Goal: Task Accomplishment & Management: Use online tool/utility

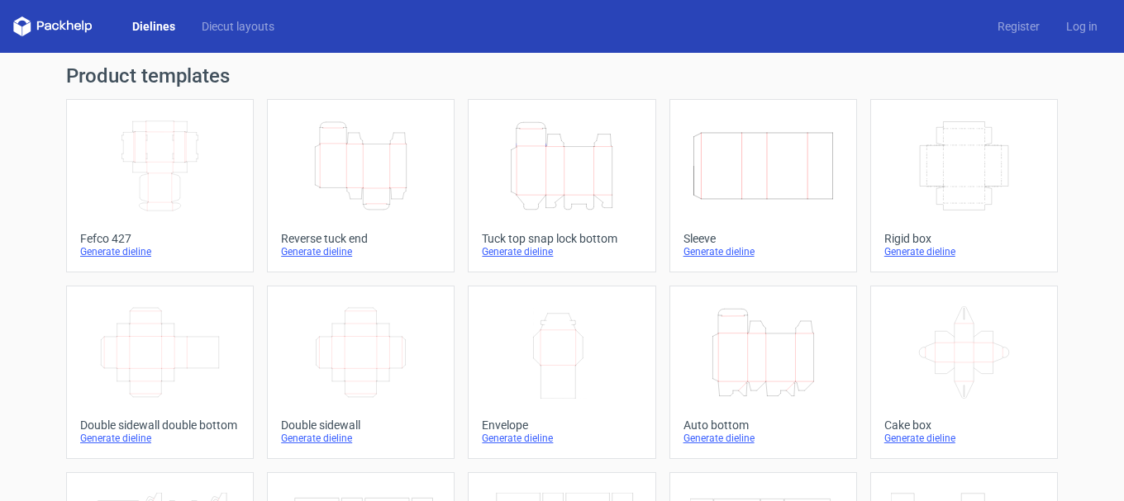
click at [362, 164] on icon "Height Depth Width" at bounding box center [360, 166] width 146 height 93
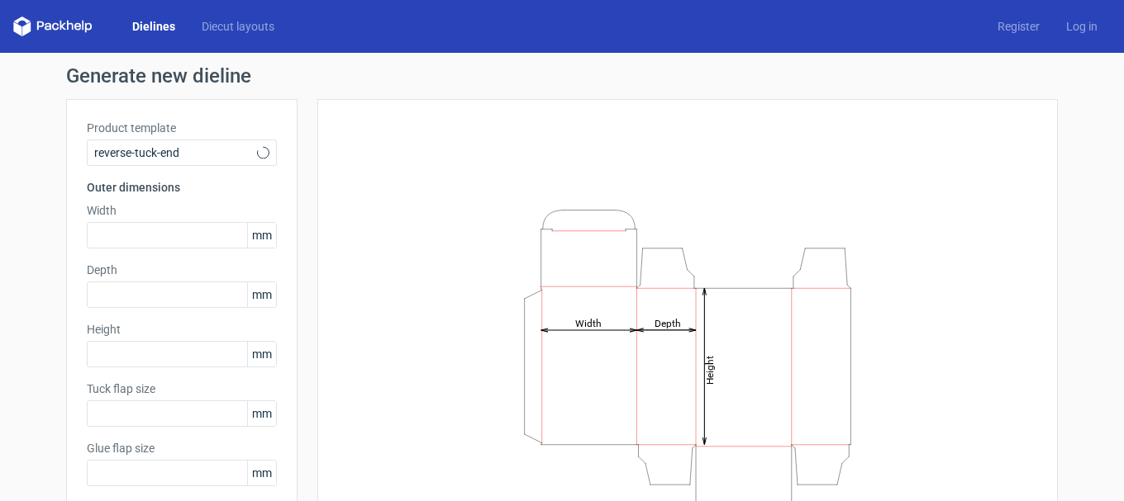
type input "15"
type input "10"
click at [146, 226] on input "text" at bounding box center [182, 235] width 190 height 26
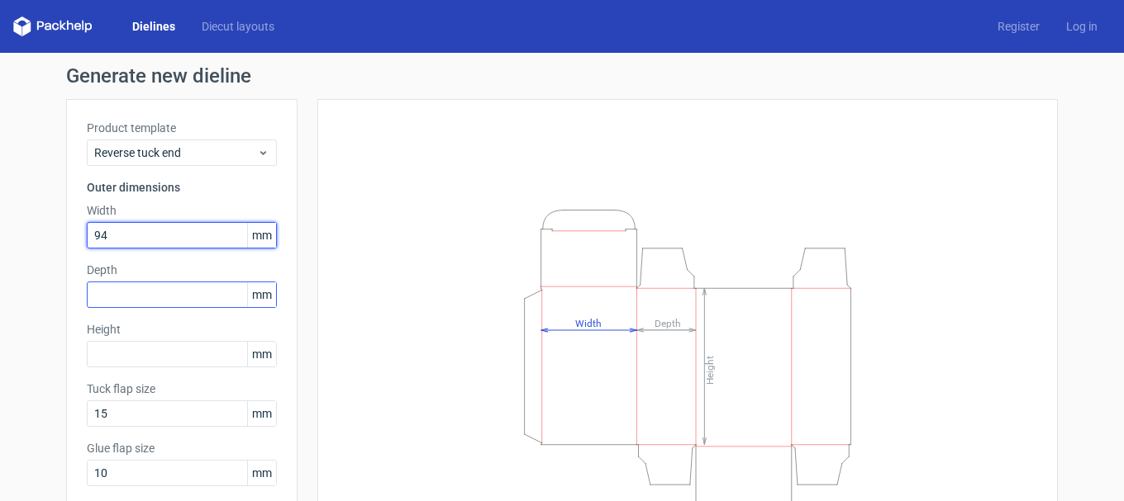
type input "94"
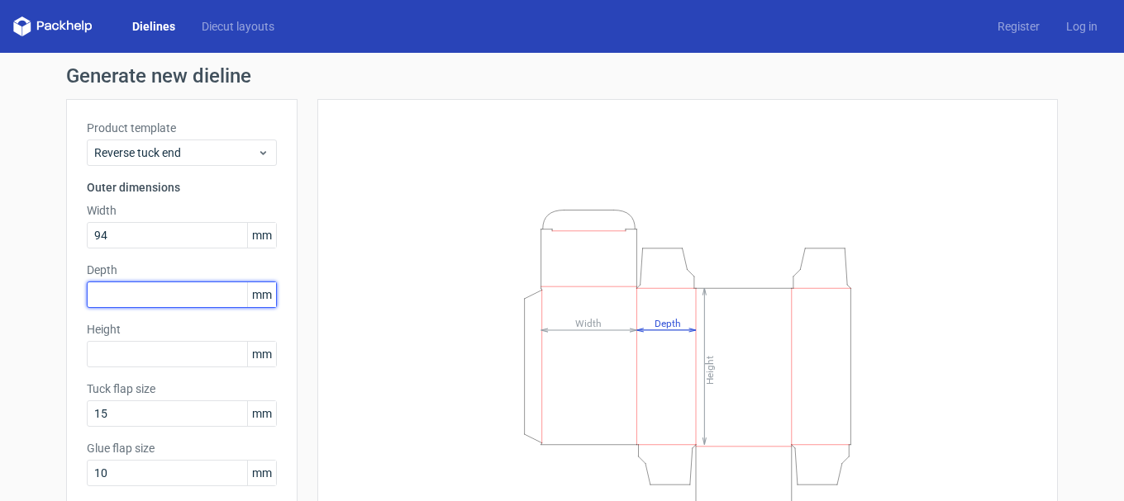
click at [145, 296] on input "text" at bounding box center [182, 295] width 190 height 26
type input "94"
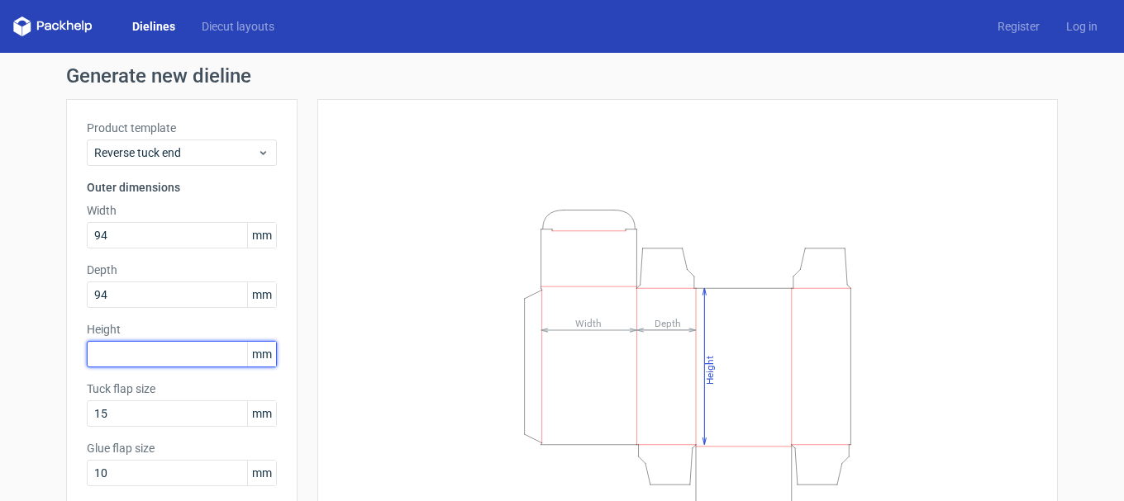
click at [150, 349] on input "text" at bounding box center [182, 354] width 190 height 26
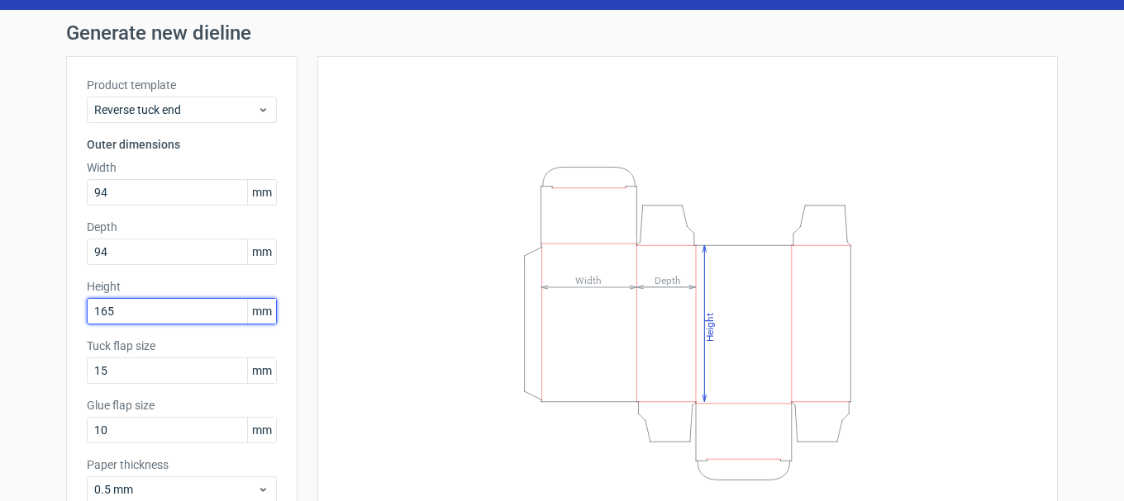
scroll to position [83, 0]
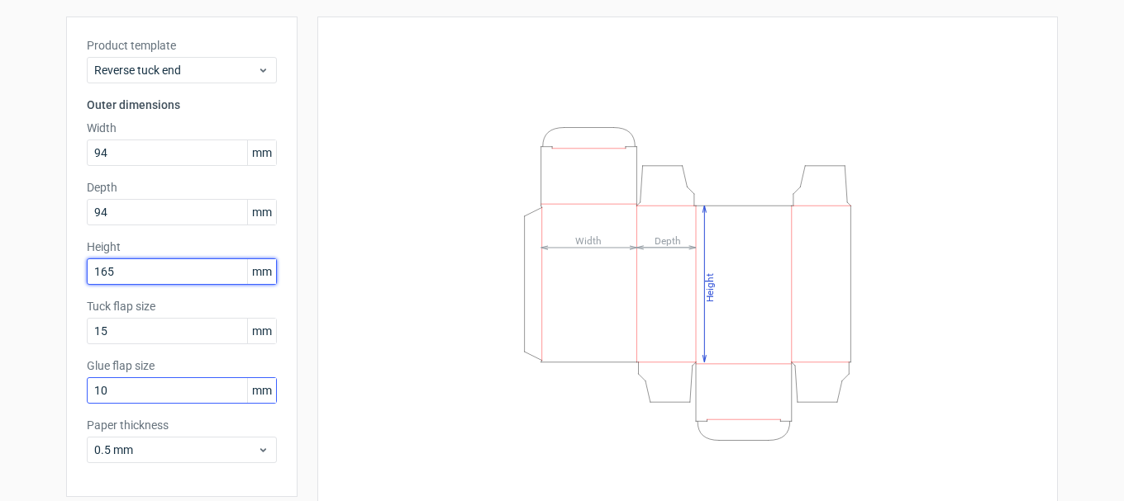
type input "165"
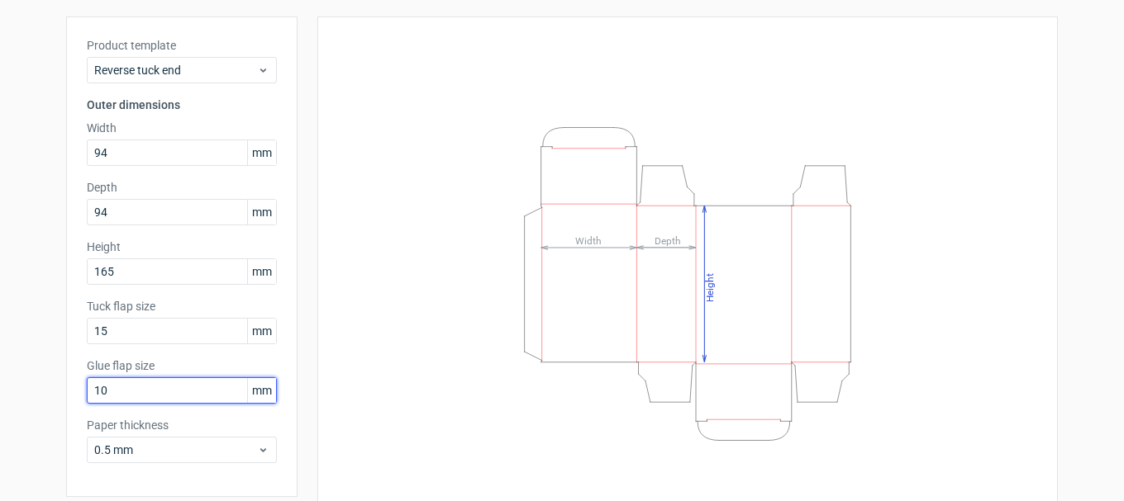
drag, startPoint x: 131, startPoint y: 392, endPoint x: 11, endPoint y: 376, distance: 120.8
click at [12, 376] on div "Generate new dieline Product template Reverse tuck end Outer dimensions Width 9…" at bounding box center [562, 267] width 1124 height 594
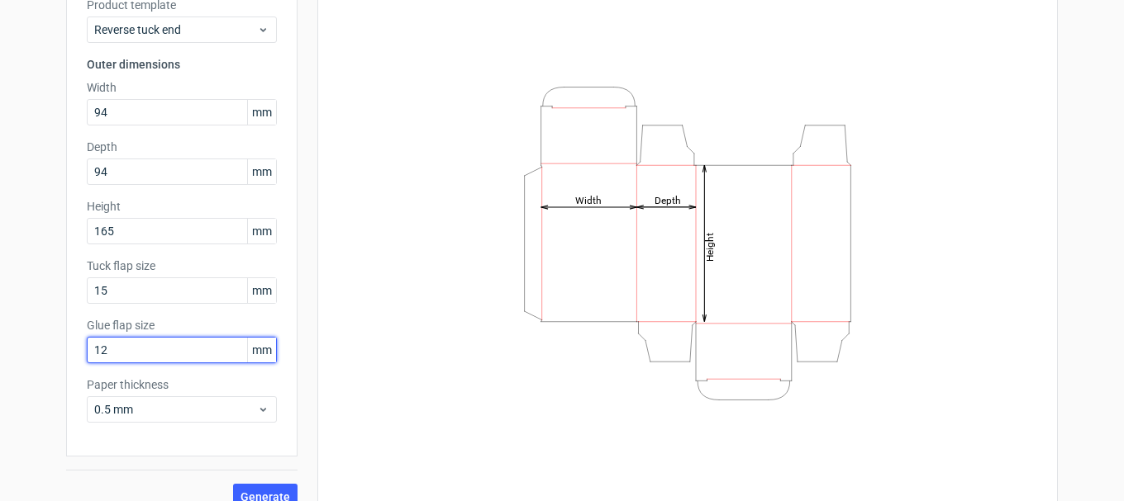
scroll to position [145, 0]
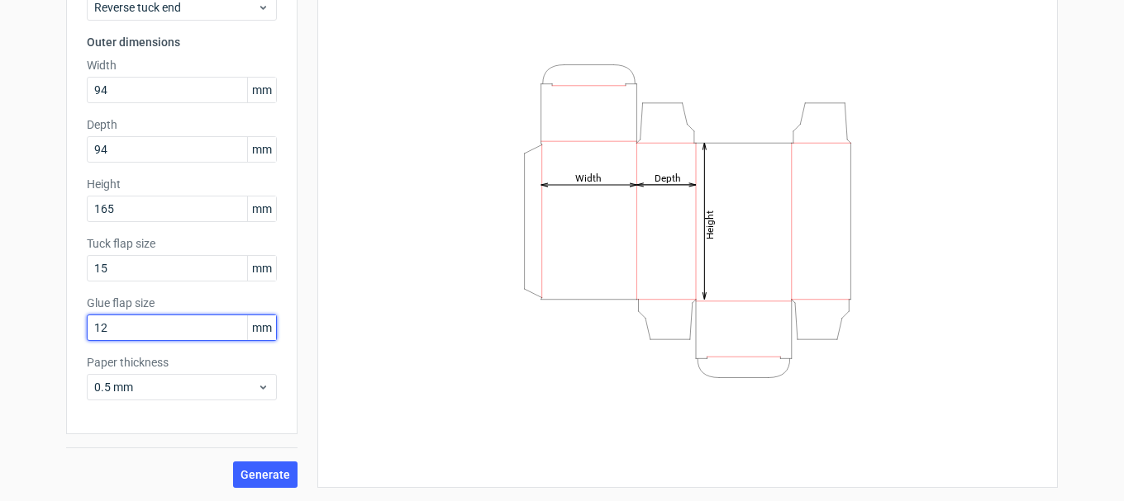
type input "12"
click at [226, 476] on div "Generate" at bounding box center [181, 462] width 231 height 54
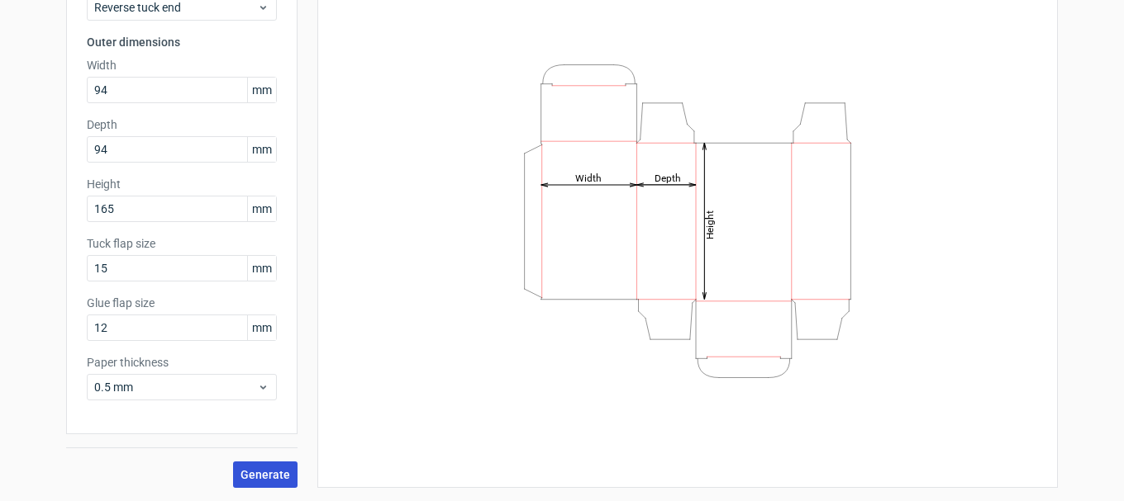
click at [265, 473] on span "Generate" at bounding box center [265, 475] width 50 height 12
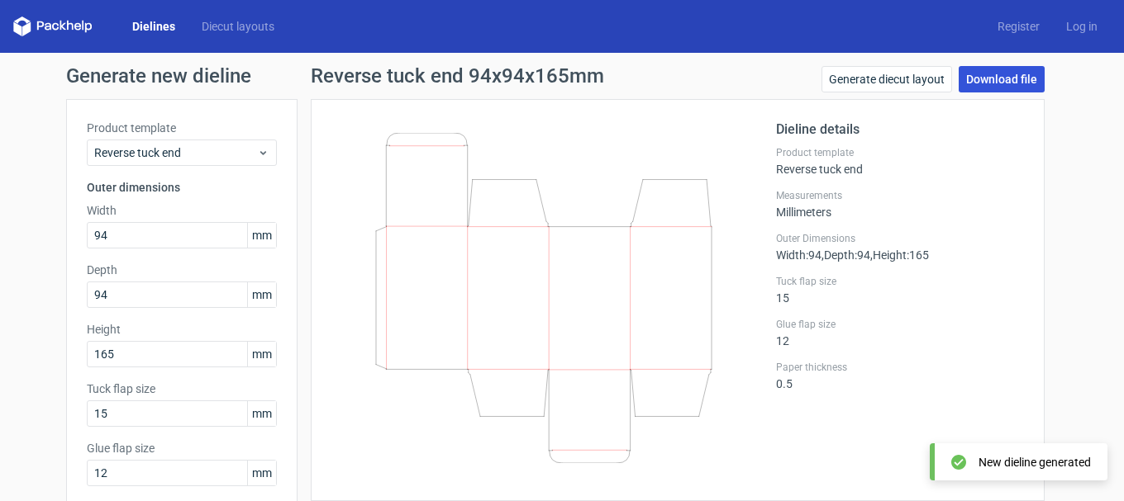
click at [977, 88] on link "Download file" at bounding box center [1001, 79] width 86 height 26
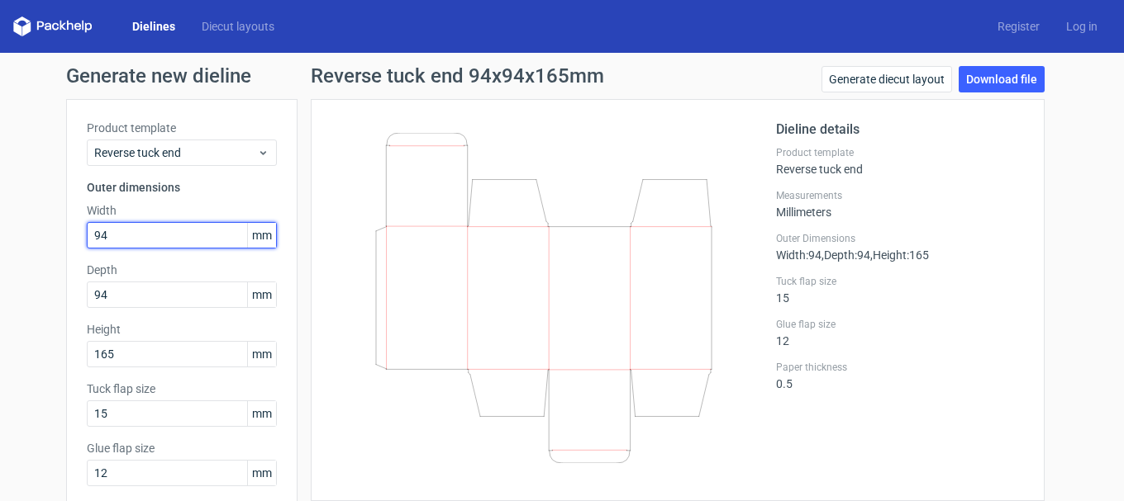
drag, startPoint x: 126, startPoint y: 236, endPoint x: 0, endPoint y: 235, distance: 125.6
click at [0, 235] on div "Generate new dieline Product template Reverse tuck end Outer dimensions Width 9…" at bounding box center [562, 350] width 1124 height 594
type input "122"
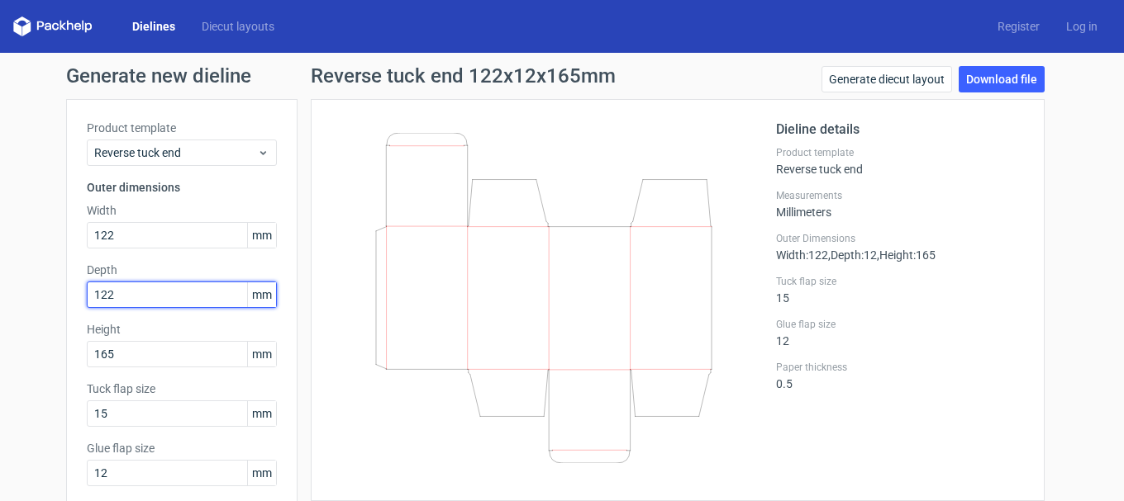
type input "122"
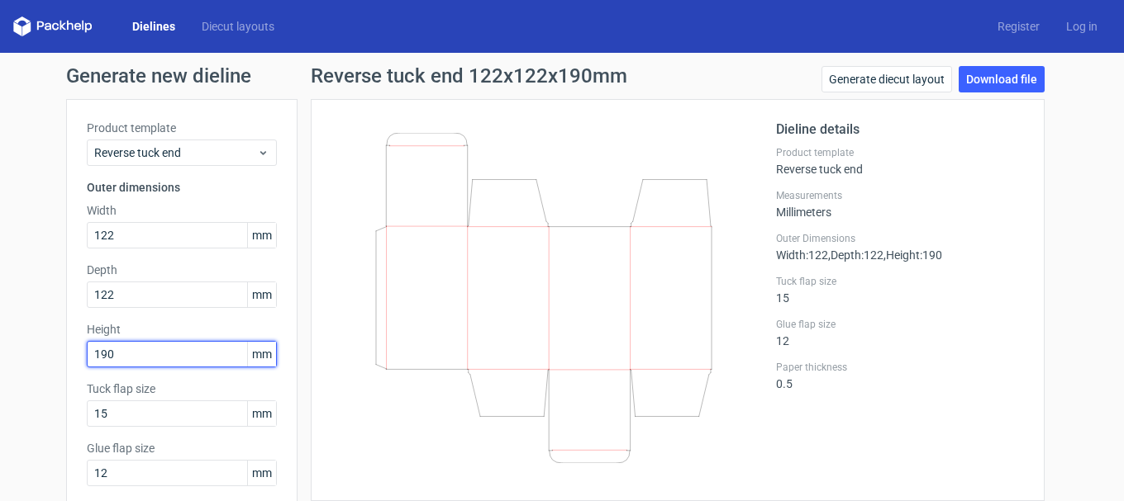
type input "190"
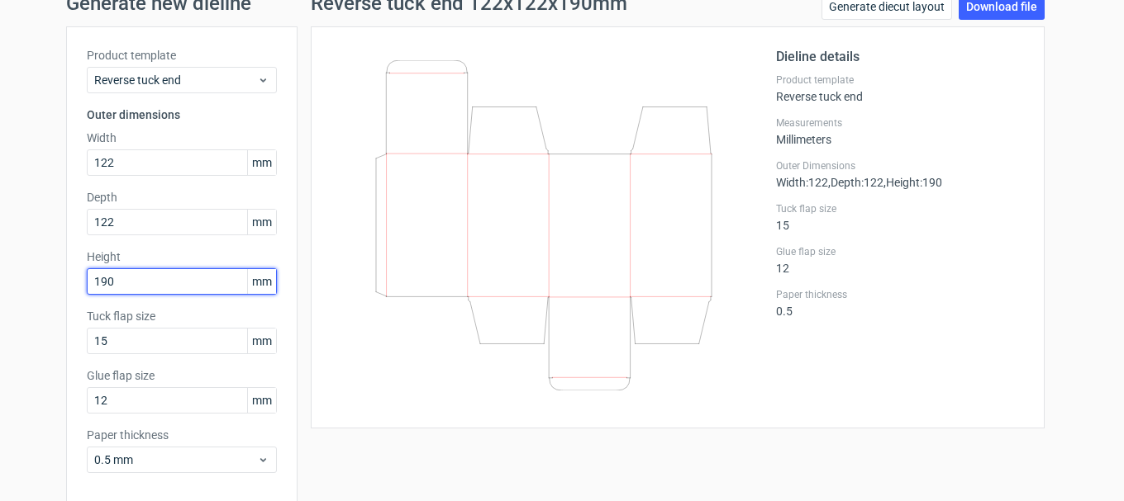
scroll to position [145, 0]
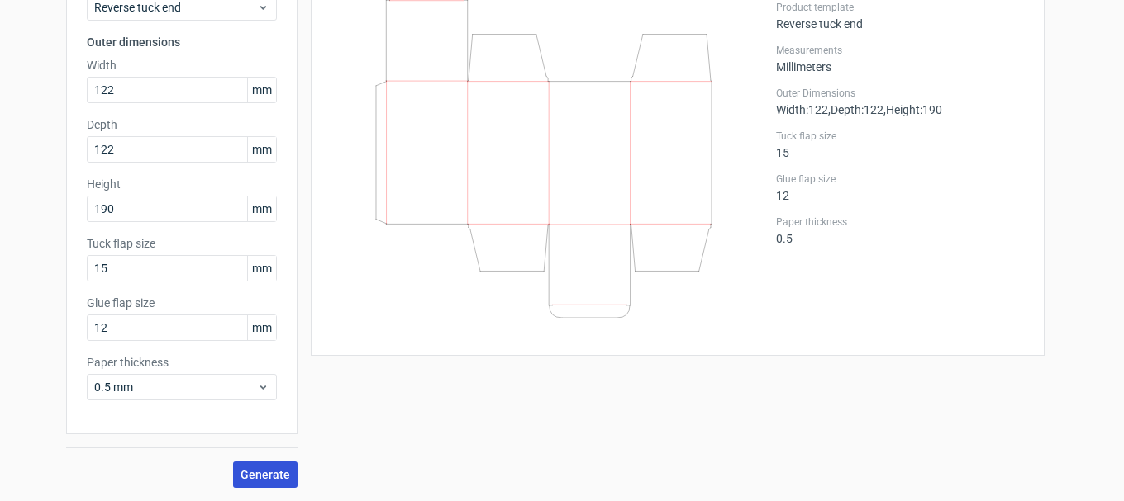
click at [260, 480] on span "Generate" at bounding box center [265, 475] width 50 height 12
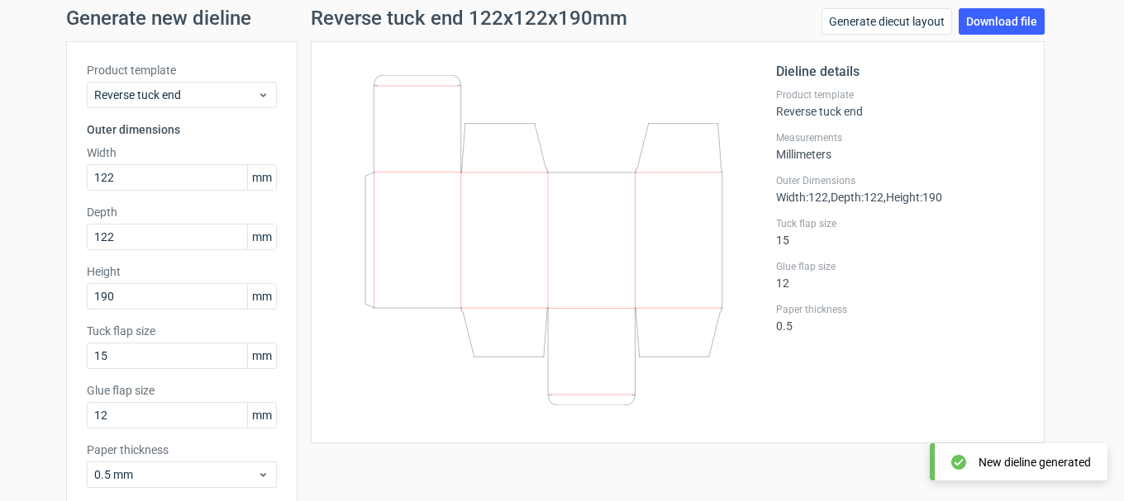
scroll to position [0, 0]
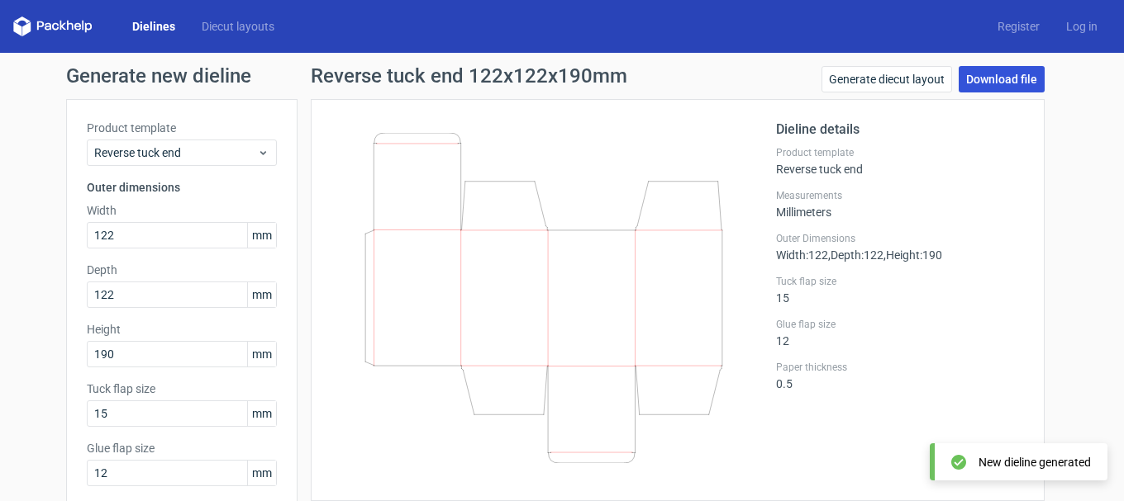
click at [978, 82] on link "Download file" at bounding box center [1001, 79] width 86 height 26
